Goal: Information Seeking & Learning: Learn about a topic

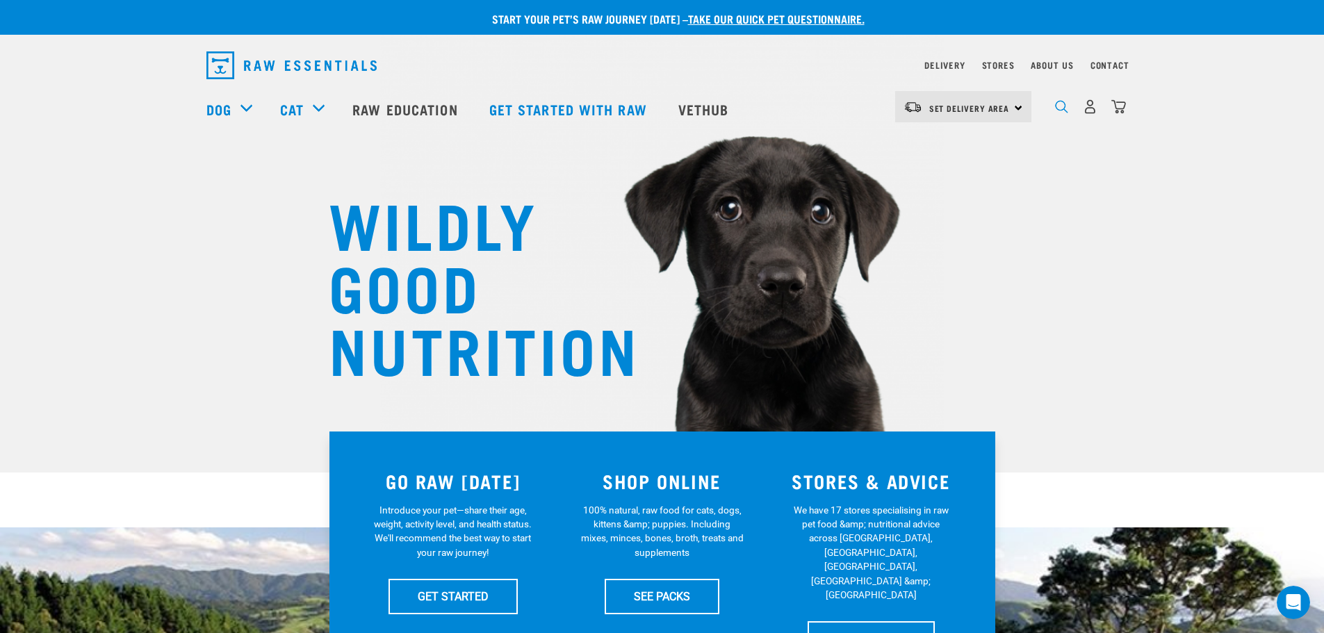
click at [1058, 111] on img "dropdown navigation" at bounding box center [1061, 106] width 13 height 13
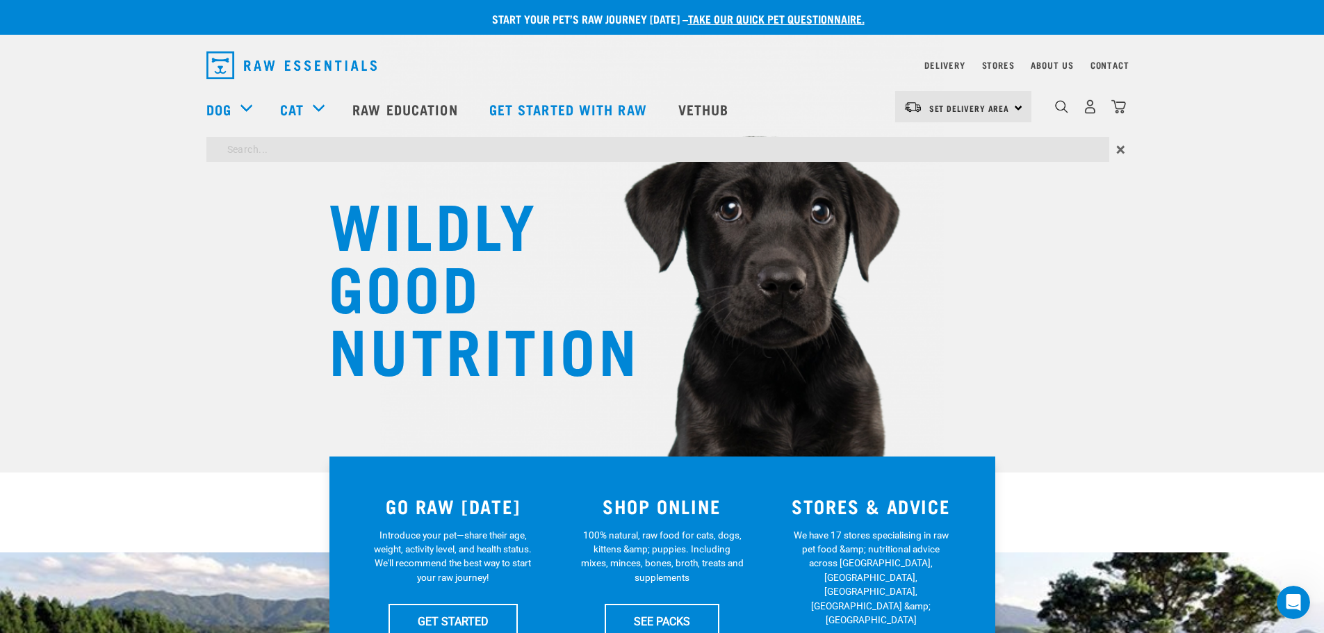
click at [585, 152] on input "search" at bounding box center [657, 149] width 903 height 25
type input "probiotic"
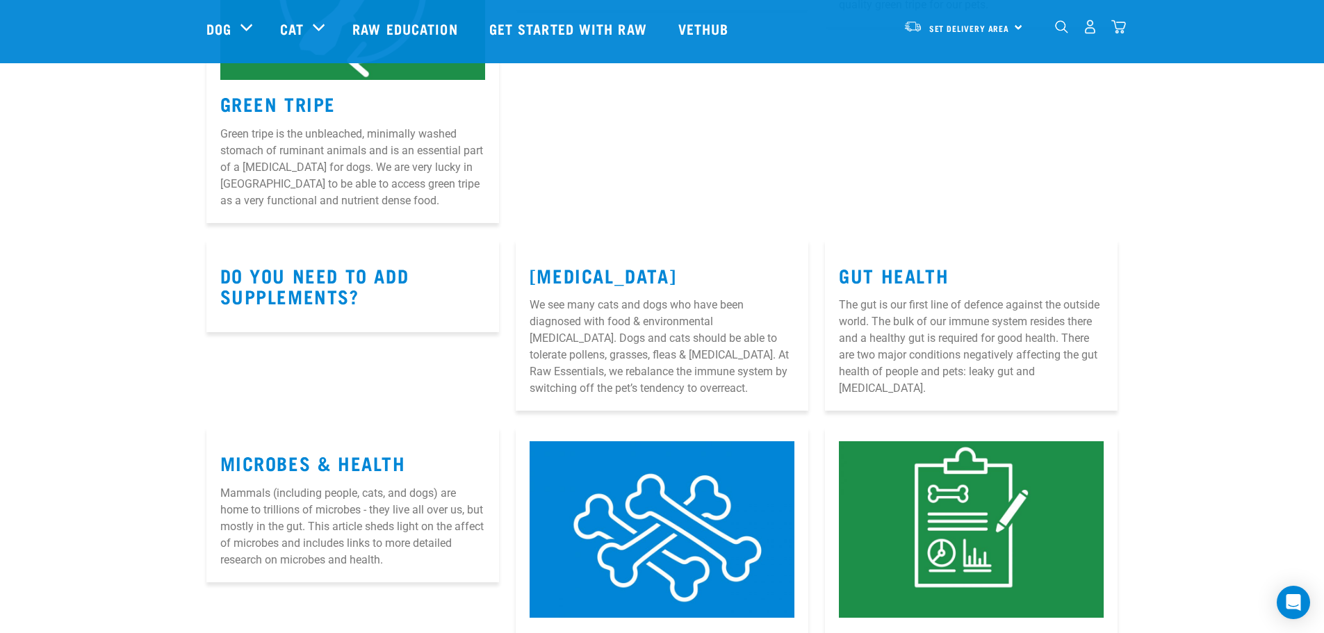
scroll to position [2851, 0]
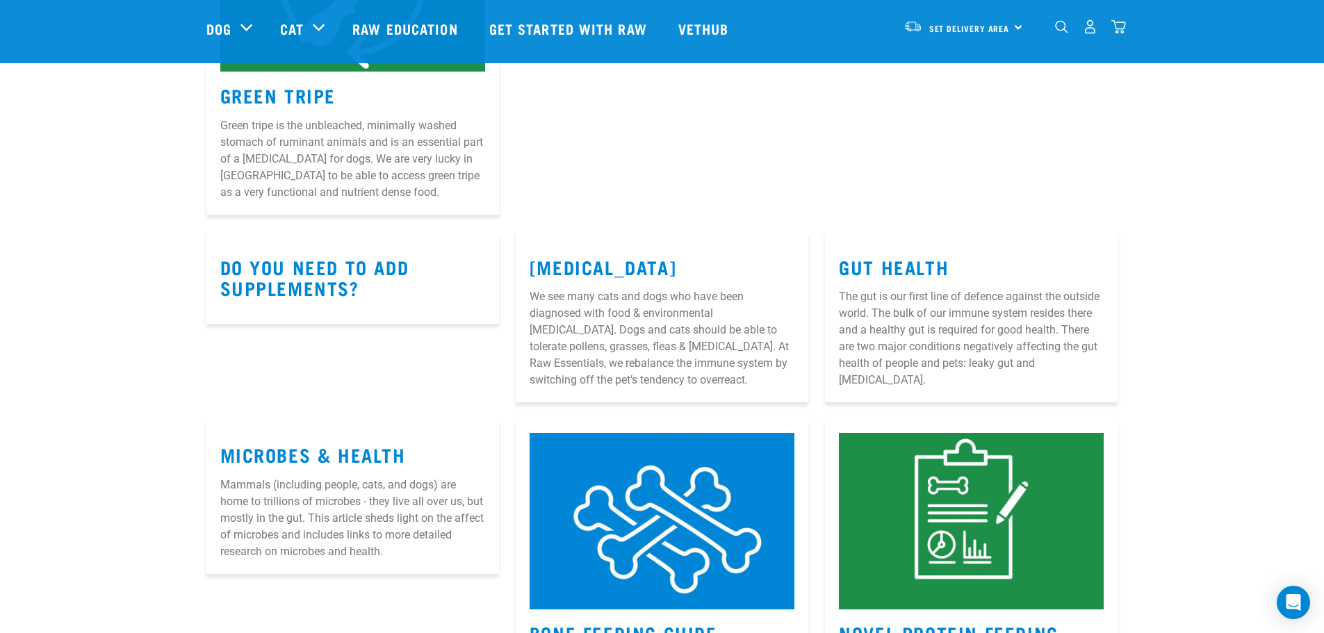
click at [410, 455] on h3 "Microbes & Health" at bounding box center [352, 455] width 265 height 22
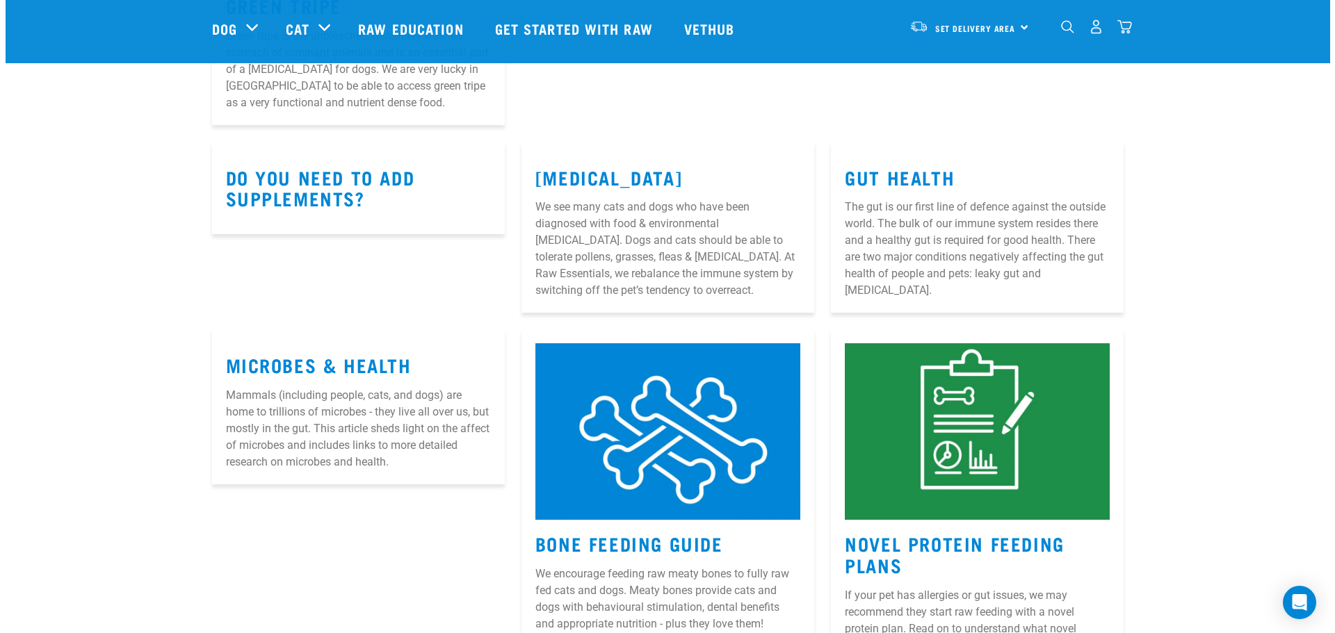
scroll to position [2870, 0]
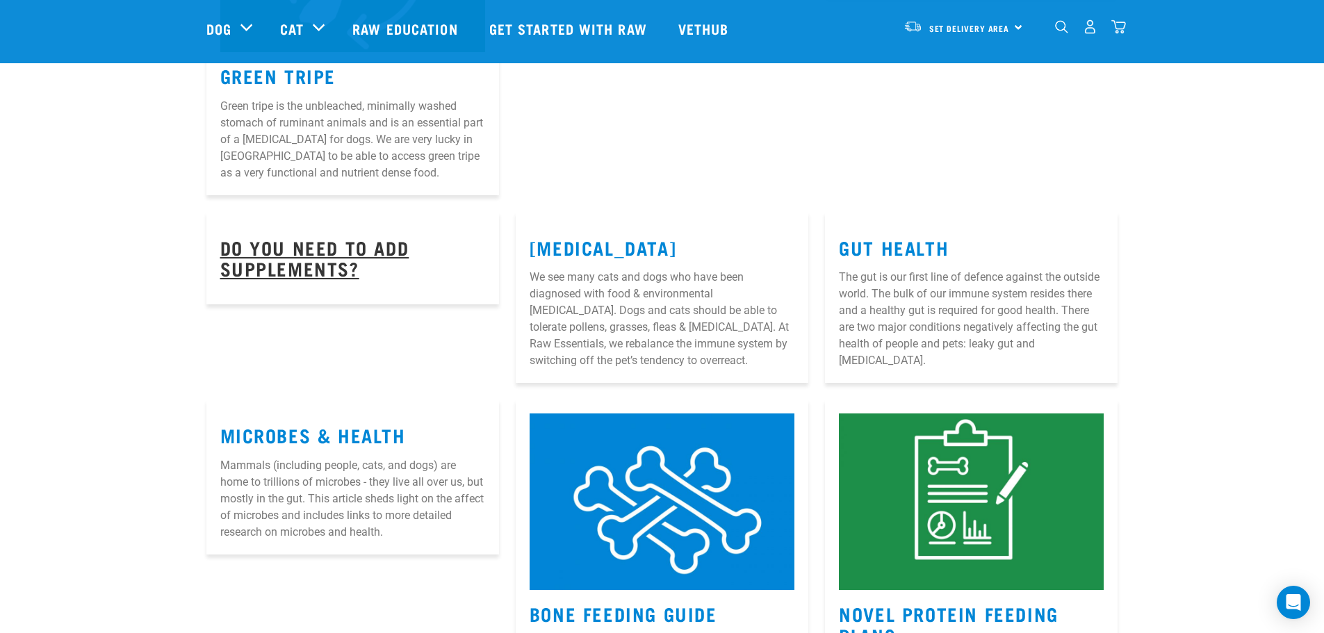
click at [319, 243] on link "Do you need to add supplements?" at bounding box center [314, 258] width 189 height 32
